Goal: Navigation & Orientation: Understand site structure

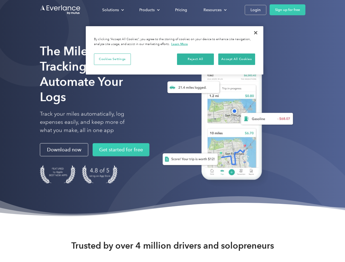
click at [113, 10] on div "Solutions" at bounding box center [110, 10] width 17 height 7
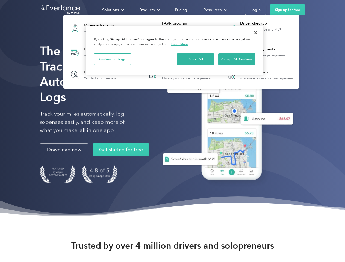
click at [149, 10] on div "Products" at bounding box center [146, 10] width 15 height 7
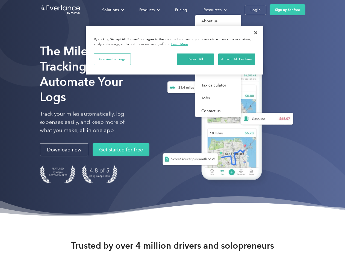
click at [215, 10] on div "Resources" at bounding box center [213, 10] width 18 height 7
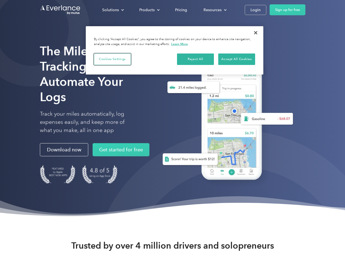
click at [112, 59] on button "Cookies Settings" at bounding box center [112, 59] width 37 height 11
click at [0, 0] on div "When you visit any website, it may store or retrieve information on your browse…" at bounding box center [0, 0] width 0 height 0
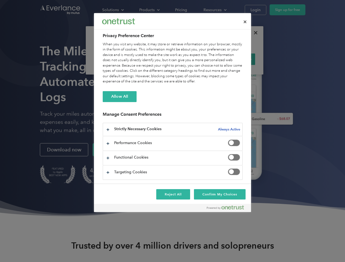
click at [237, 59] on div "When you visit any website, it may store or retrieve information on your browse…" at bounding box center [173, 63] width 140 height 43
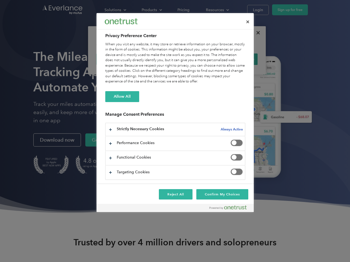
click at [256, 33] on div at bounding box center [175, 131] width 350 height 262
